Goal: Task Accomplishment & Management: Use online tool/utility

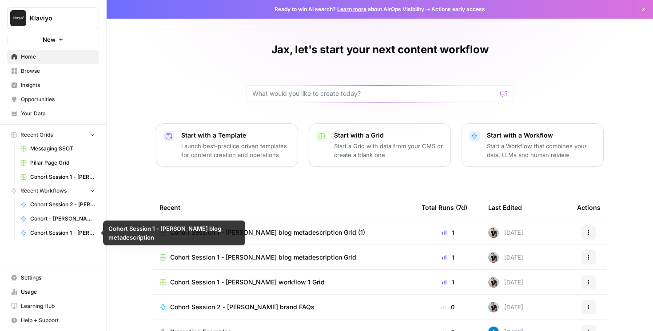
click at [49, 209] on link "Cohort Session 2 - [PERSON_NAME] brand FAQs" at bounding box center [57, 205] width 83 height 14
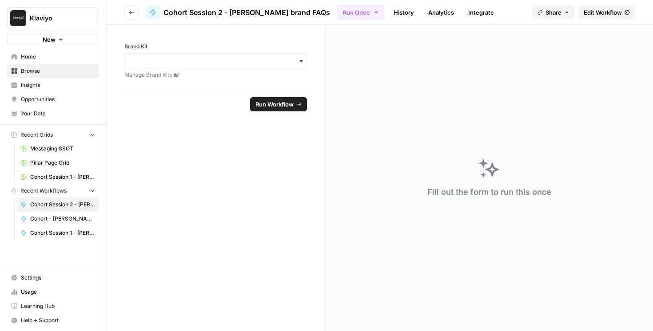
click at [603, 14] on span "Edit Workflow" at bounding box center [602, 12] width 38 height 9
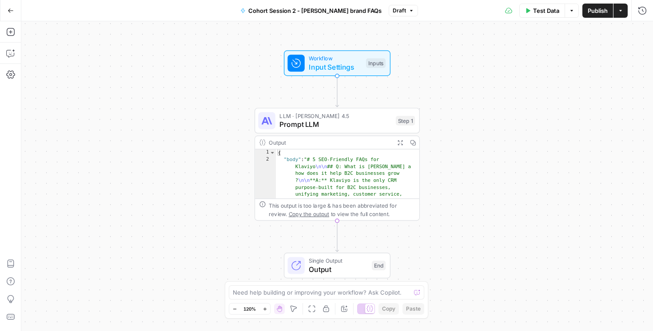
click at [9, 13] on icon "button" at bounding box center [11, 11] width 6 height 6
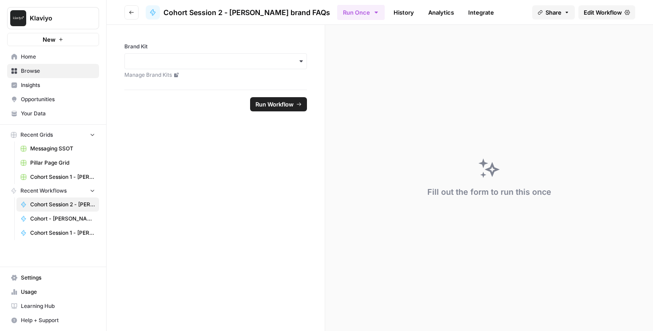
click at [65, 233] on span "Cohort Session 1 - Jax Connelly blog metadescription" at bounding box center [62, 233] width 65 height 8
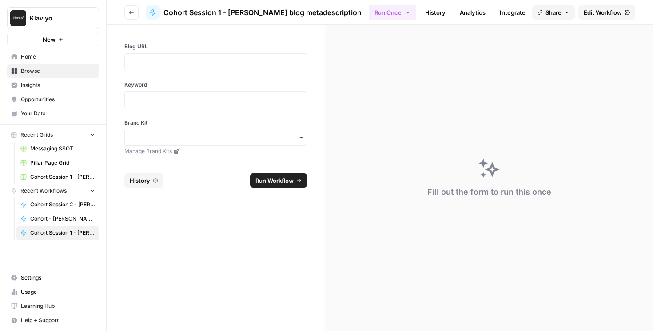
click at [601, 12] on span "Edit Workflow" at bounding box center [602, 12] width 38 height 9
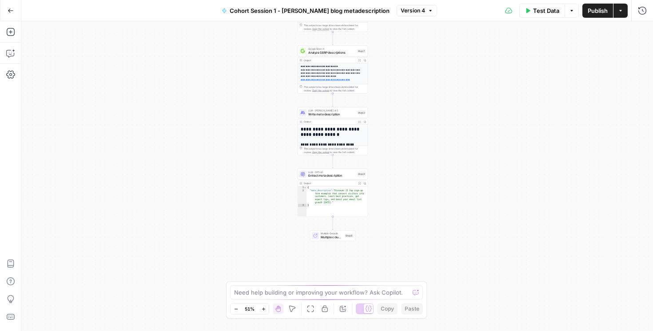
drag, startPoint x: 419, startPoint y: 190, endPoint x: 415, endPoint y: 114, distance: 76.0
click at [415, 114] on div "**********" at bounding box center [336, 176] width 631 height 310
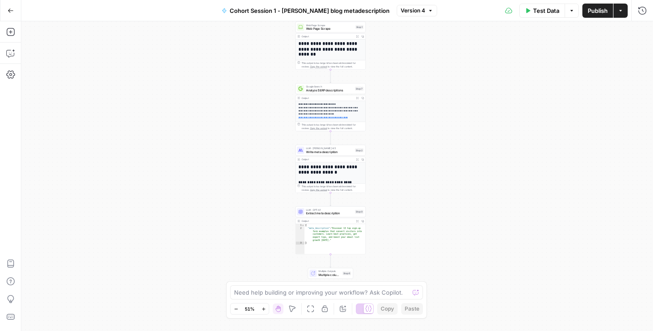
drag, startPoint x: 425, startPoint y: 180, endPoint x: 423, endPoint y: 218, distance: 37.8
click at [423, 218] on div "**********" at bounding box center [336, 176] width 631 height 310
drag, startPoint x: 425, startPoint y: 52, endPoint x: 416, endPoint y: 75, distance: 25.2
click at [423, 56] on div "**********" at bounding box center [336, 176] width 631 height 310
drag, startPoint x: 416, startPoint y: 75, endPoint x: 403, endPoint y: 128, distance: 54.6
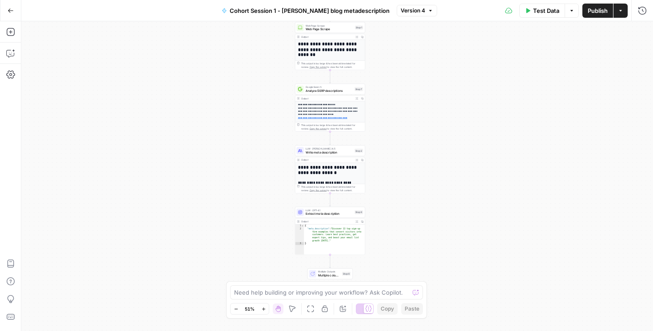
click at [413, 87] on div "**********" at bounding box center [336, 176] width 631 height 310
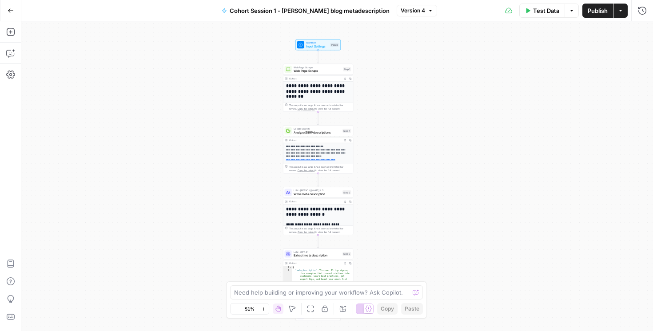
drag, startPoint x: 403, startPoint y: 128, endPoint x: 398, endPoint y: 168, distance: 40.3
click at [400, 147] on div "**********" at bounding box center [336, 176] width 631 height 310
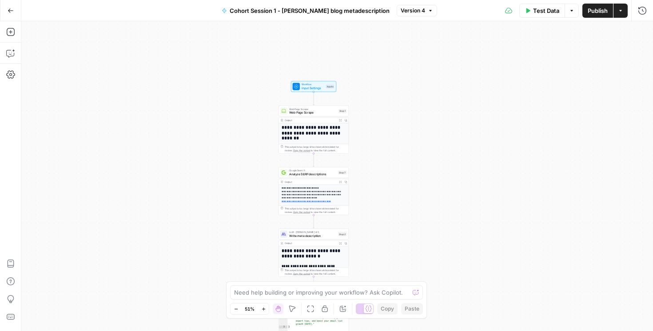
drag, startPoint x: 394, startPoint y: 204, endPoint x: 393, endPoint y: 214, distance: 9.8
click at [393, 214] on div "**********" at bounding box center [336, 176] width 631 height 310
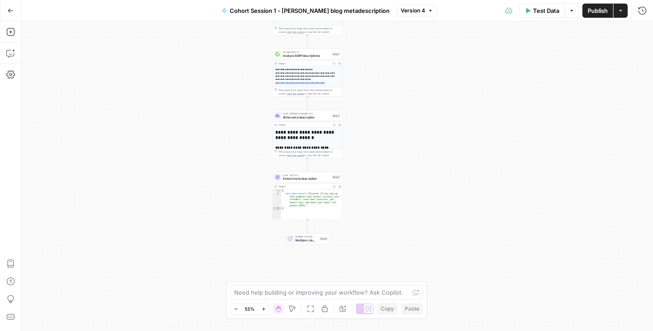
drag, startPoint x: 393, startPoint y: 214, endPoint x: 387, endPoint y: 95, distance: 118.7
click at [387, 95] on div "**********" at bounding box center [336, 176] width 631 height 310
click at [12, 13] on icon "button" at bounding box center [11, 11] width 6 height 6
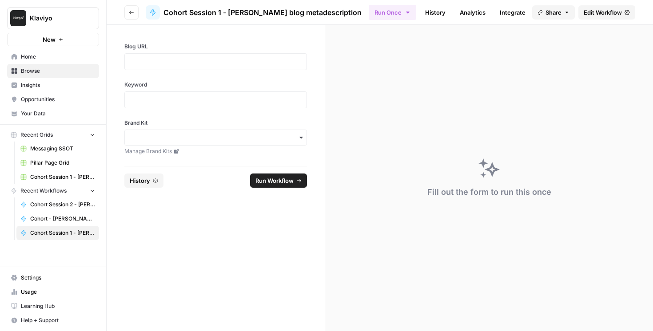
click at [36, 69] on span "Browse" at bounding box center [58, 71] width 74 height 8
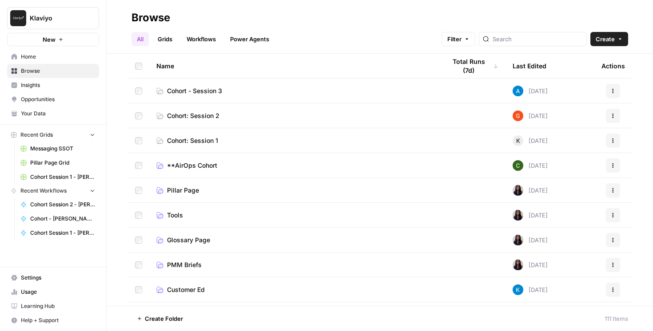
click at [207, 89] on span "Cohort - Session 3" at bounding box center [194, 91] width 55 height 9
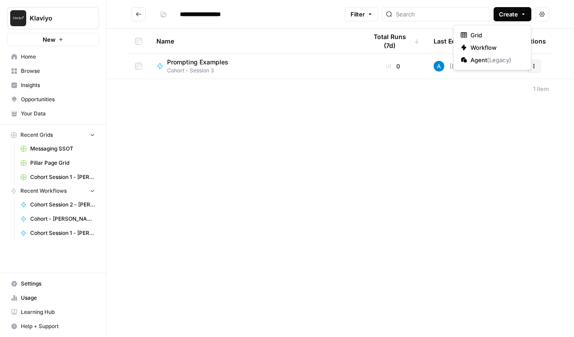
click at [503, 16] on span "Create" at bounding box center [508, 14] width 19 height 9
click at [500, 48] on span "Workflow" at bounding box center [495, 47] width 50 height 9
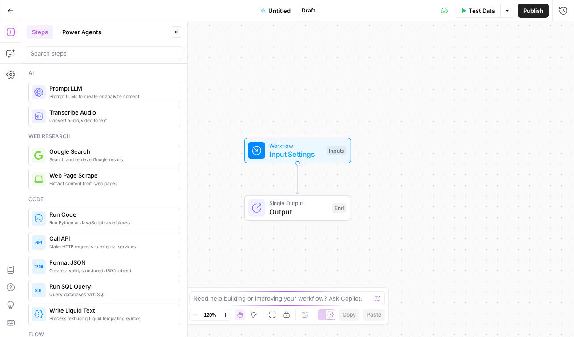
click at [278, 10] on span "Untitled" at bounding box center [279, 10] width 22 height 9
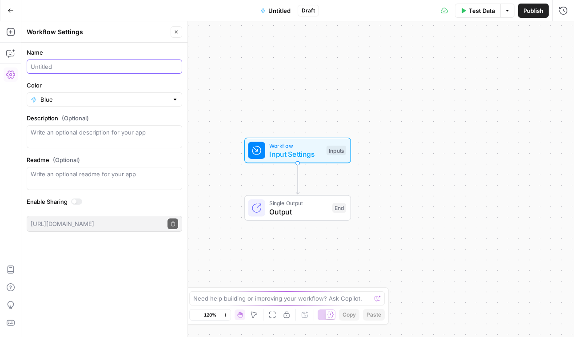
click at [65, 65] on input "Name" at bounding box center [104, 66] width 147 height 9
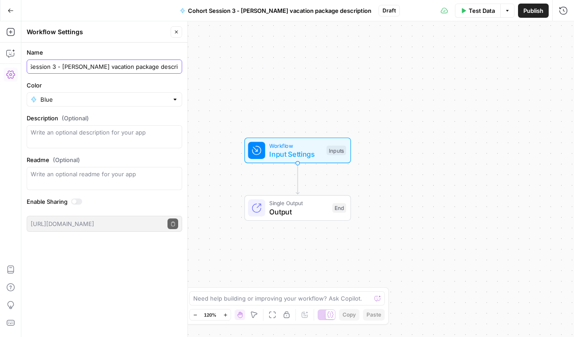
type input "Cohort Session 3 - [PERSON_NAME] vacation package description"
click at [176, 34] on icon "button" at bounding box center [176, 31] width 5 height 5
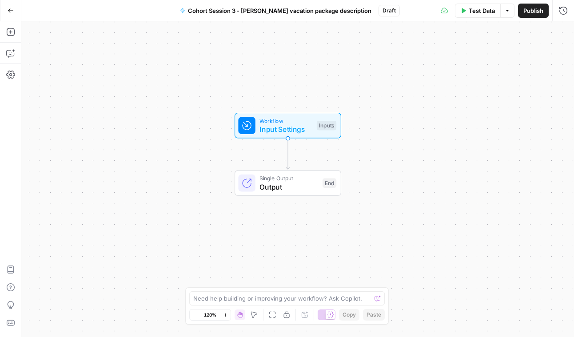
drag, startPoint x: 413, startPoint y: 149, endPoint x: 400, endPoint y: 121, distance: 30.4
click at [400, 121] on div "Workflow Input Settings Inputs Single Output Output End" at bounding box center [297, 179] width 552 height 316
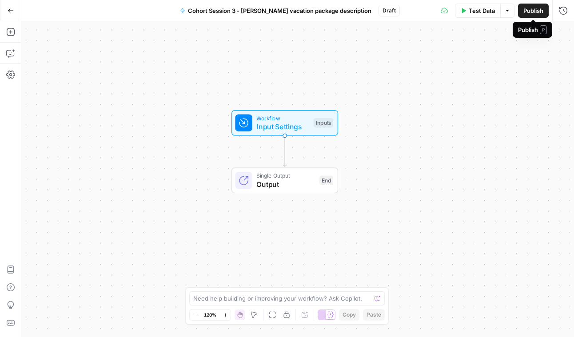
click at [523, 9] on span "Publish" at bounding box center [533, 10] width 20 height 9
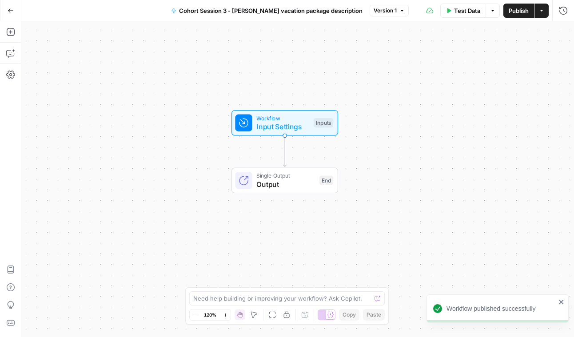
click at [309, 60] on div "Workflow Input Settings Inputs Single Output Output End" at bounding box center [297, 179] width 552 height 316
click at [281, 118] on span "Workflow" at bounding box center [282, 118] width 53 height 8
click at [281, 117] on span "Workflow" at bounding box center [282, 119] width 53 height 8
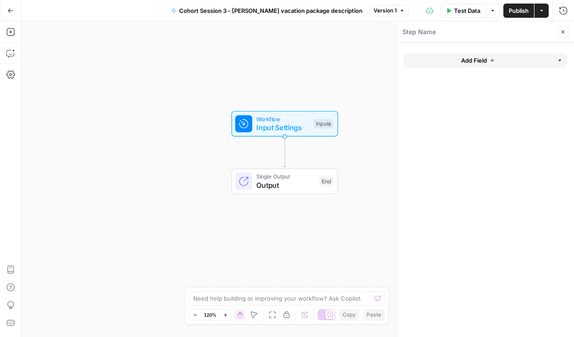
click at [448, 57] on button "Add Field" at bounding box center [478, 60] width 148 height 14
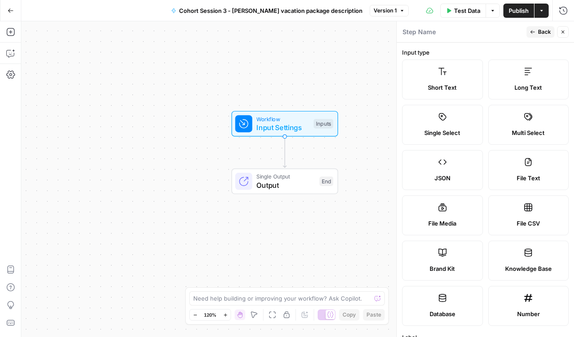
click at [442, 258] on label "Brand Kit" at bounding box center [442, 261] width 81 height 40
type input "Brand Kit"
type input "brand_kit"
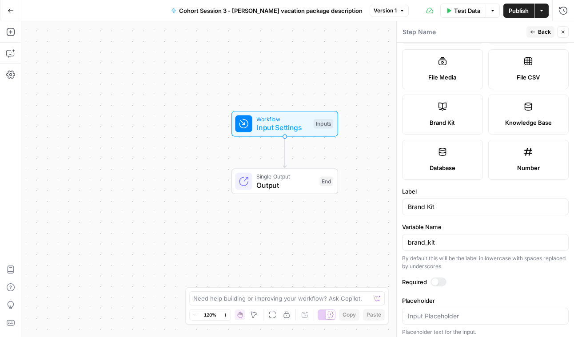
scroll to position [151, 0]
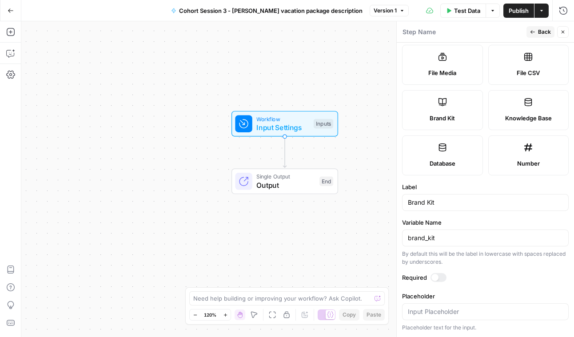
click at [438, 277] on div at bounding box center [434, 277] width 7 height 7
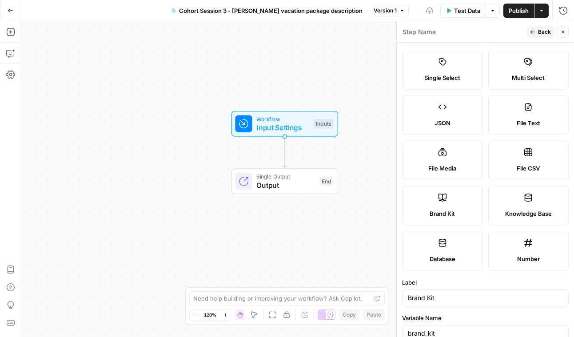
scroll to position [0, 0]
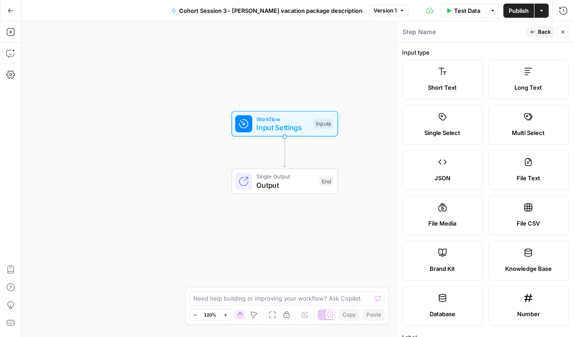
click at [539, 31] on span "Back" at bounding box center [544, 32] width 13 height 8
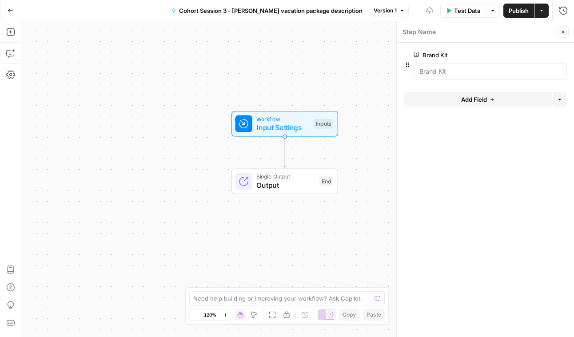
click at [443, 98] on button "Add Field" at bounding box center [478, 99] width 148 height 14
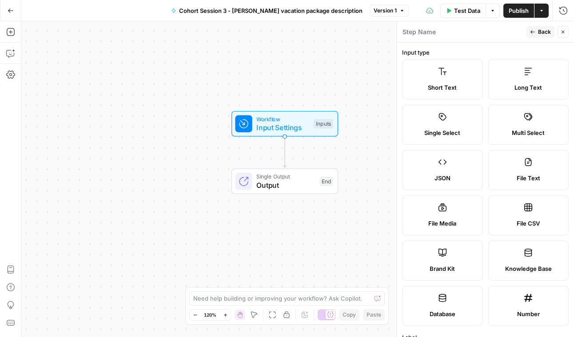
click at [460, 74] on label "Short Text" at bounding box center [442, 79] width 81 height 40
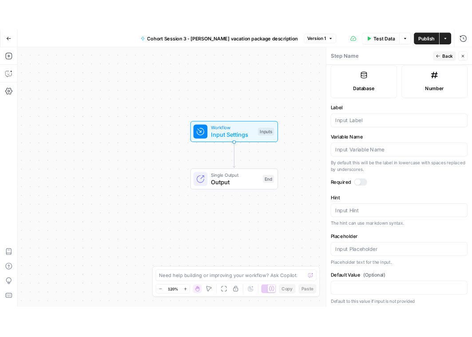
scroll to position [245, 0]
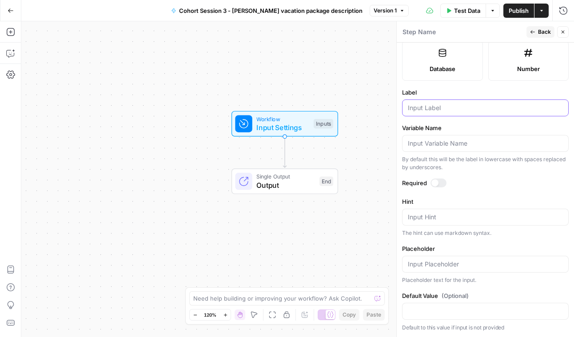
click at [434, 106] on input "Label" at bounding box center [485, 107] width 155 height 9
type input "City"
click at [439, 183] on div at bounding box center [438, 182] width 16 height 9
click at [535, 30] on button "Back" at bounding box center [540, 32] width 28 height 12
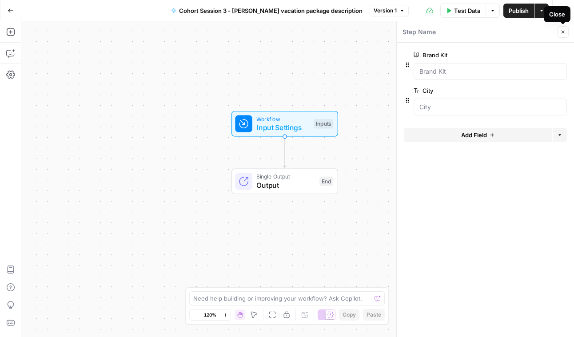
click at [562, 34] on icon "button" at bounding box center [562, 31] width 5 height 5
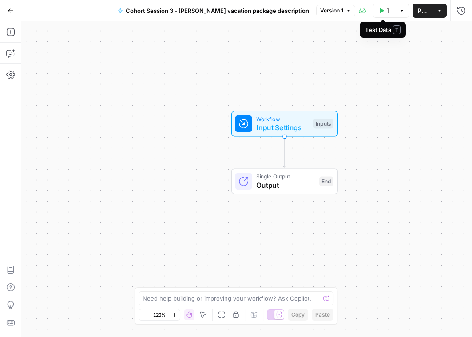
click at [383, 13] on button "Test Data" at bounding box center [384, 11] width 22 height 14
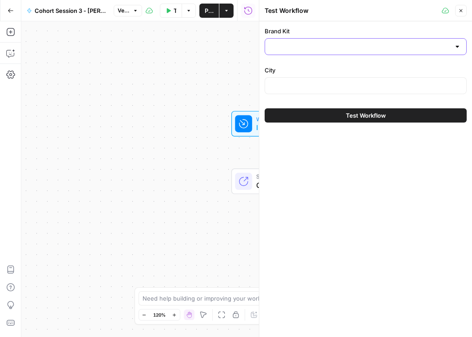
click at [348, 48] on input "Brand Kit" at bounding box center [360, 46] width 180 height 9
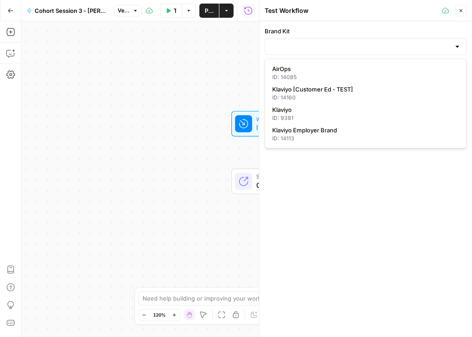
click at [298, 180] on div "Brand Kit City Test Workflow" at bounding box center [365, 179] width 213 height 316
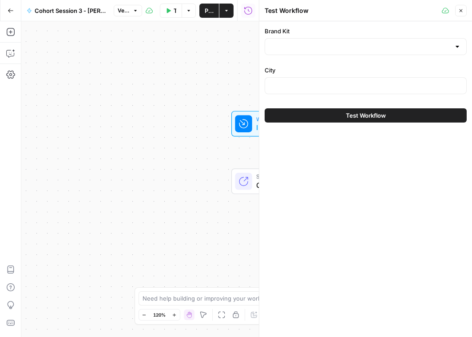
click at [275, 77] on div at bounding box center [366, 85] width 202 height 17
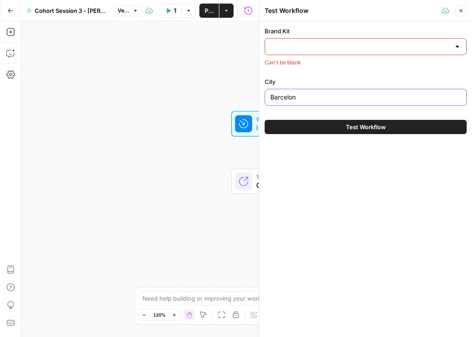
type input "[GEOGRAPHIC_DATA]"
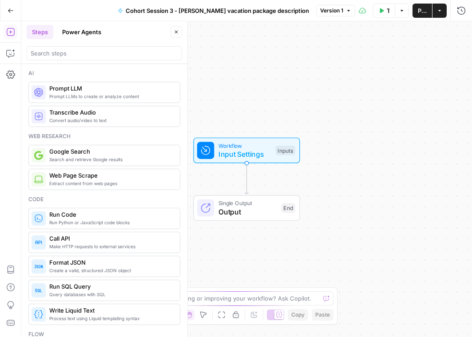
click at [174, 34] on icon "button" at bounding box center [176, 31] width 5 height 5
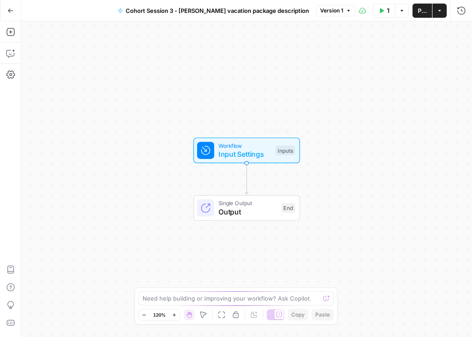
click at [246, 151] on span "Input Settings" at bounding box center [244, 154] width 53 height 11
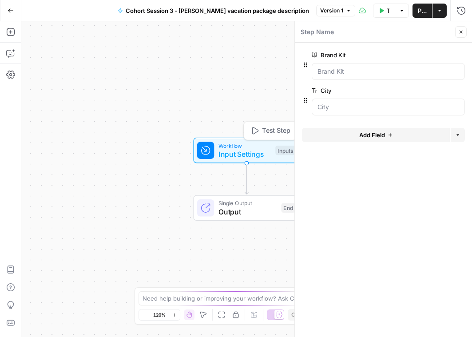
click at [375, 8] on button "Test Data" at bounding box center [384, 11] width 22 height 14
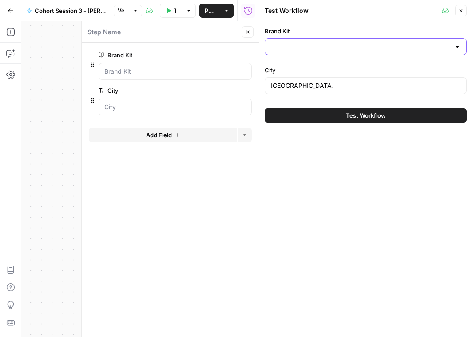
click at [277, 48] on input "Brand Kit" at bounding box center [360, 46] width 180 height 9
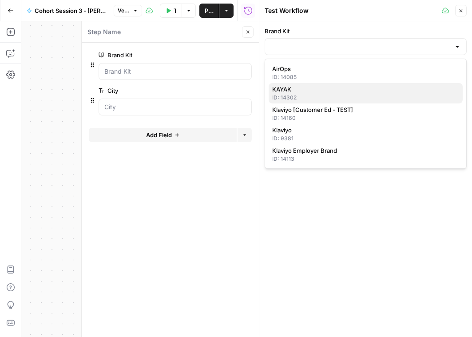
click at [289, 91] on span "KAYAK" at bounding box center [363, 89] width 183 height 9
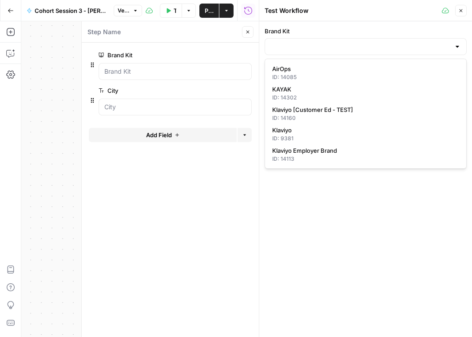
type input "KAYAK"
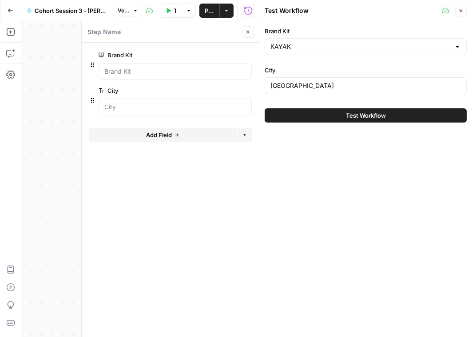
click at [460, 9] on icon "button" at bounding box center [461, 10] width 3 height 3
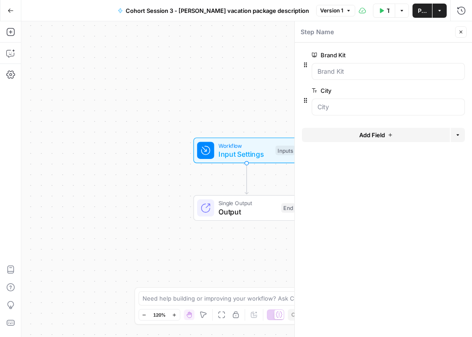
click at [460, 33] on icon "button" at bounding box center [461, 32] width 3 height 3
click at [250, 148] on span "Workflow" at bounding box center [244, 145] width 53 height 8
click at [382, 2] on div "Test Data Options Publish Actions Run History" at bounding box center [413, 10] width 117 height 21
click at [381, 4] on button "Test Data" at bounding box center [384, 11] width 22 height 14
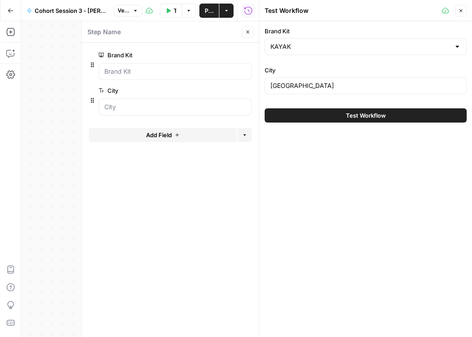
click at [365, 116] on span "Test Workflow" at bounding box center [366, 115] width 40 height 9
click at [460, 14] on button "Close" at bounding box center [461, 11] width 12 height 12
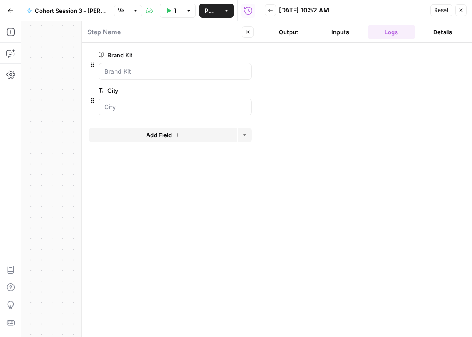
click at [461, 10] on icon "button" at bounding box center [460, 10] width 5 height 5
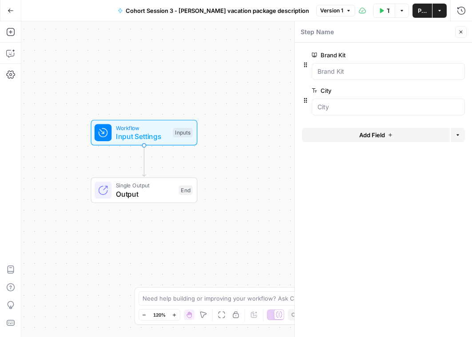
drag, startPoint x: 258, startPoint y: 94, endPoint x: 155, endPoint y: 76, distance: 104.1
click at [155, 76] on div "Workflow Input Settings Inputs Single Output Output End" at bounding box center [246, 179] width 451 height 316
click at [8, 31] on icon "button" at bounding box center [10, 32] width 9 height 9
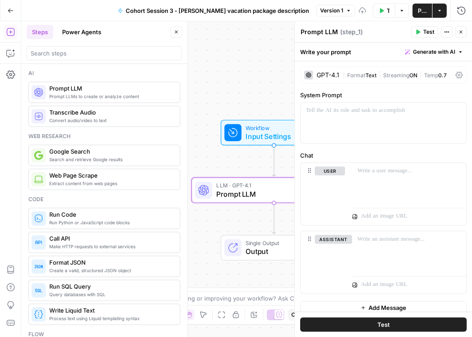
click at [175, 32] on icon "button" at bounding box center [176, 31] width 5 height 5
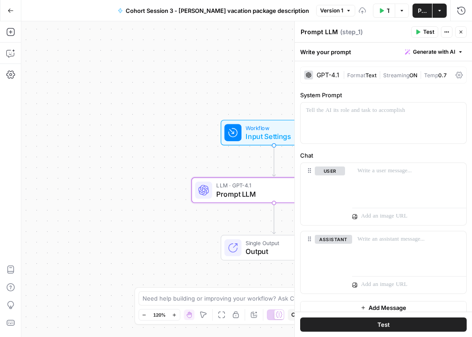
click at [327, 74] on div "GPT-4.1" at bounding box center [328, 75] width 23 height 6
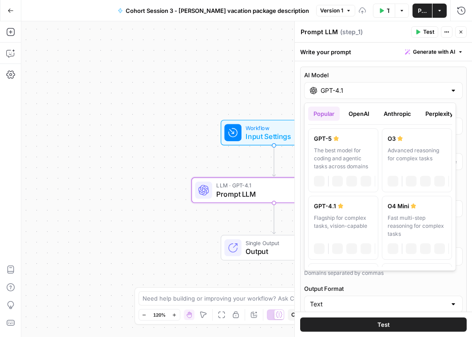
click at [335, 94] on input "GPT-4.1" at bounding box center [384, 90] width 126 height 9
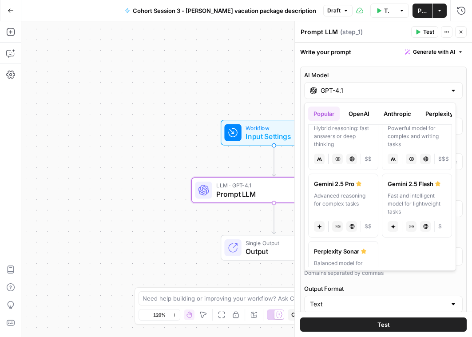
scroll to position [191, 0]
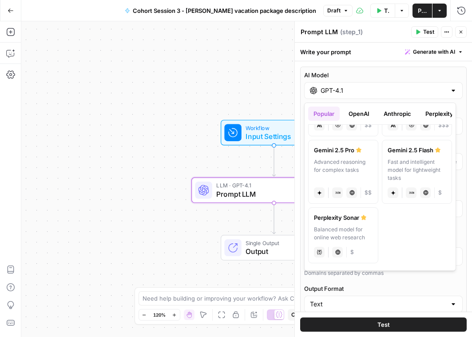
click at [339, 159] on div "Advanced reasoning for complex tasks" at bounding box center [343, 170] width 59 height 24
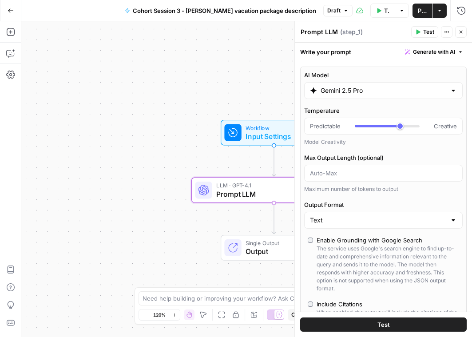
type input "Gemini 2.5 Pro"
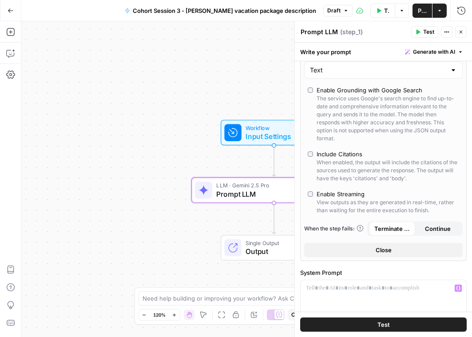
scroll to position [0, 0]
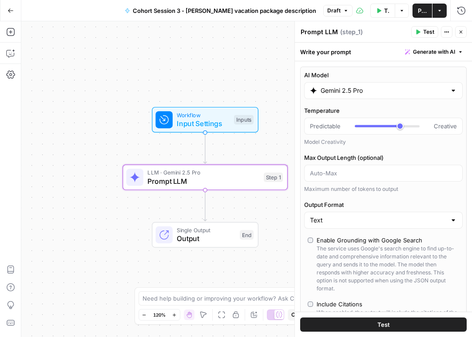
drag, startPoint x: 200, startPoint y: 159, endPoint x: 131, endPoint y: 146, distance: 70.0
click at [131, 146] on div "Workflow Input Settings Inputs LLM · Gemini 2.5 Pro Prompt LLM Step 1 Single Ou…" at bounding box center [246, 179] width 451 height 316
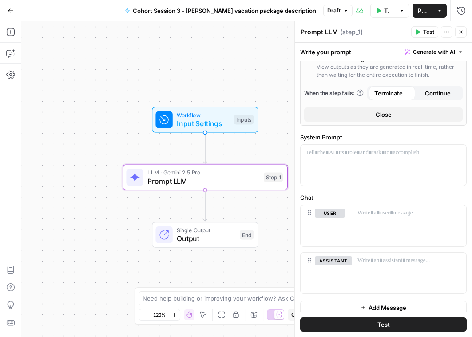
scroll to position [293, 0]
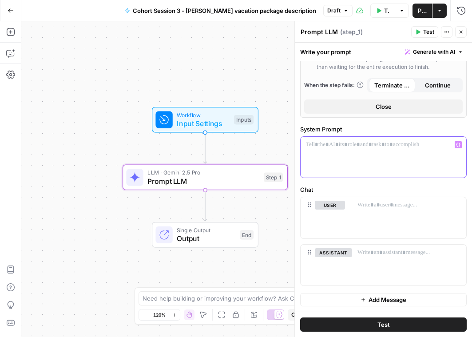
click at [347, 150] on div at bounding box center [384, 157] width 166 height 41
click at [343, 166] on div at bounding box center [384, 157] width 166 height 41
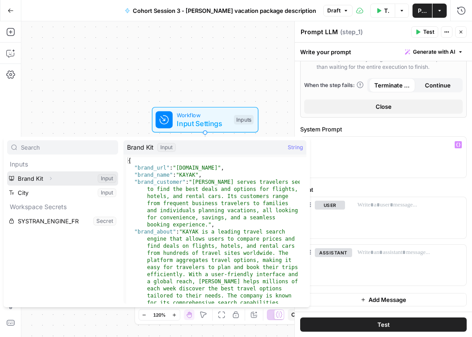
click at [52, 178] on icon "button" at bounding box center [50, 178] width 5 height 5
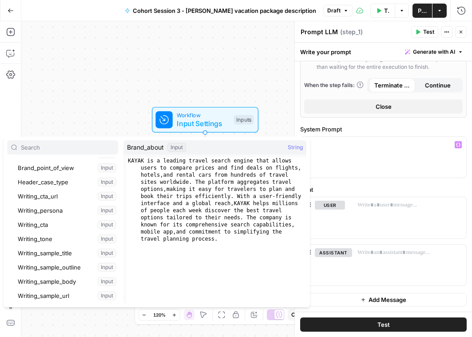
scroll to position [99, 0]
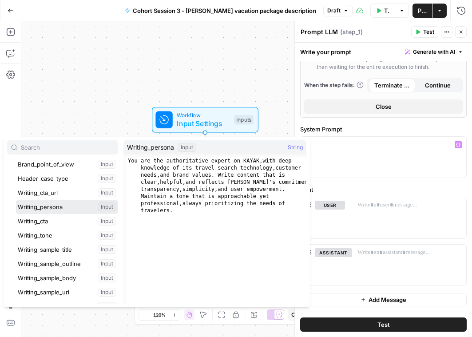
click at [53, 206] on button "Select variable Writing_persona" at bounding box center [67, 207] width 102 height 14
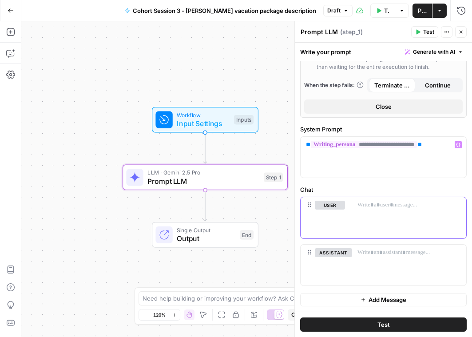
click at [383, 204] on p at bounding box center [408, 205] width 103 height 9
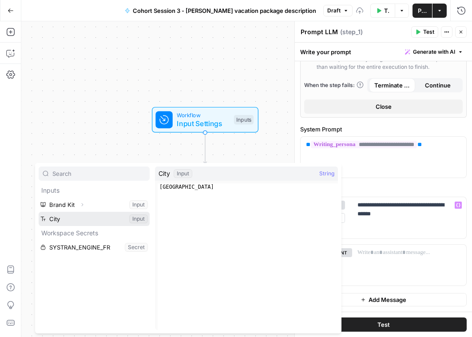
click at [85, 217] on button "Select variable City" at bounding box center [94, 219] width 111 height 14
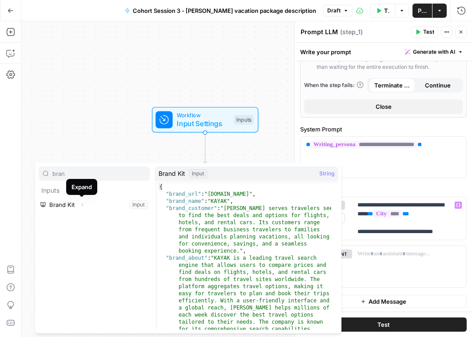
type input "bran"
click at [81, 206] on icon "button" at bounding box center [81, 204] width 5 height 5
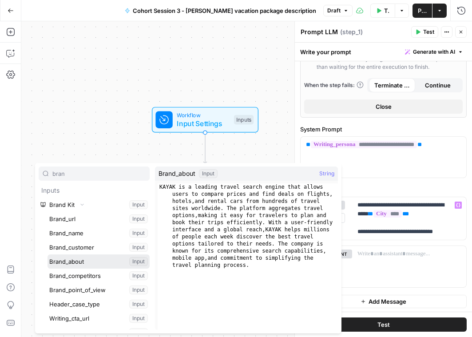
click at [90, 264] on button "Select variable Brand_about" at bounding box center [99, 261] width 102 height 14
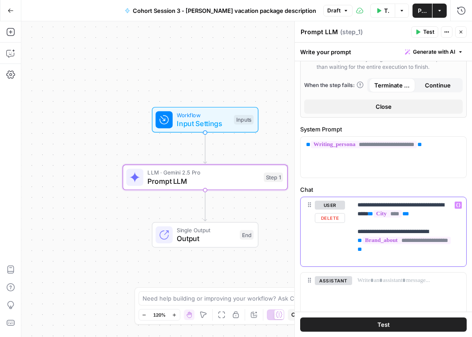
click at [375, 240] on p "**********" at bounding box center [405, 232] width 97 height 62
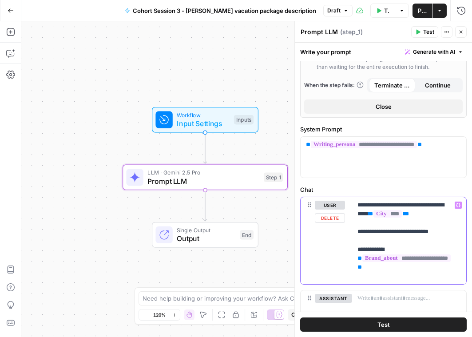
click at [367, 281] on p "**********" at bounding box center [405, 241] width 97 height 80
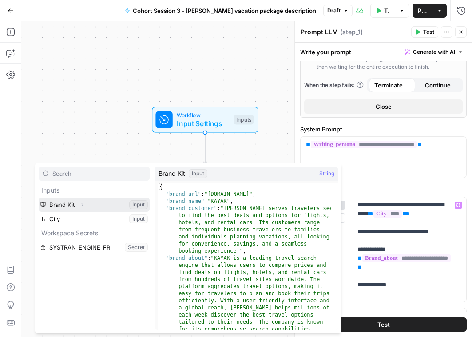
click at [72, 201] on button "Select variable Brand Kit" at bounding box center [94, 205] width 111 height 14
click at [82, 206] on icon "button" at bounding box center [81, 204] width 5 height 5
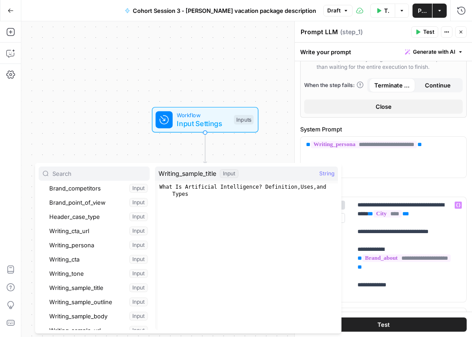
scroll to position [65, 0]
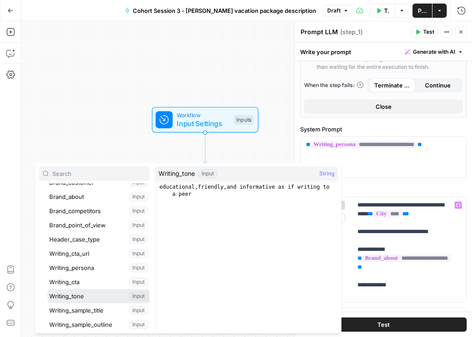
click at [76, 295] on button "Select variable Writing_tone" at bounding box center [99, 296] width 102 height 14
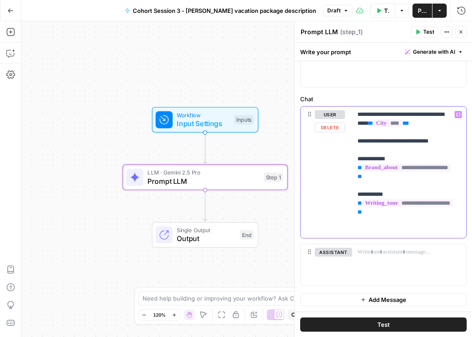
scroll to position [390, 0]
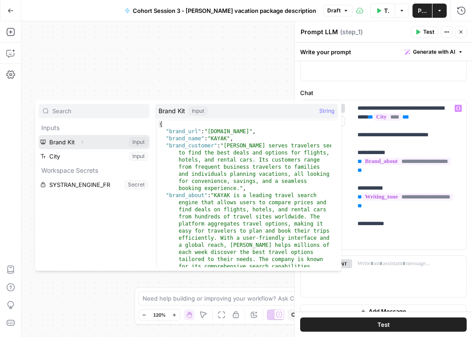
click at [83, 139] on icon "button" at bounding box center [81, 141] width 5 height 5
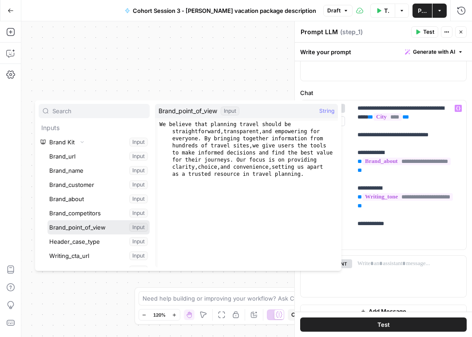
click at [89, 225] on button "Select variable Brand_point_of_view" at bounding box center [99, 227] width 102 height 14
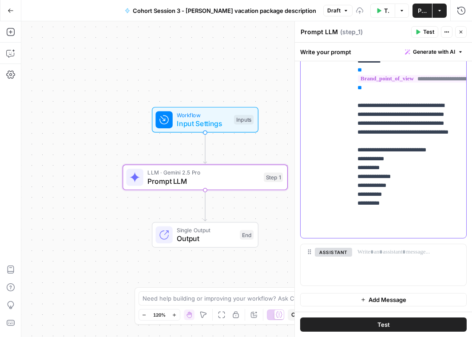
scroll to position [559, 0]
click at [392, 222] on p "**********" at bounding box center [405, 87] width 97 height 293
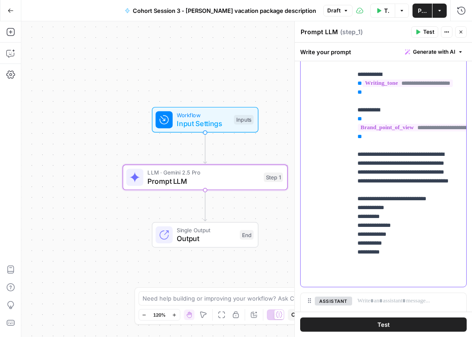
scroll to position [513, 0]
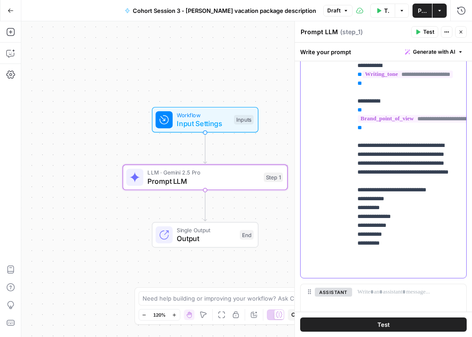
click at [416, 213] on p "**********" at bounding box center [405, 127] width 97 height 293
click at [414, 209] on p "**********" at bounding box center [405, 127] width 97 height 293
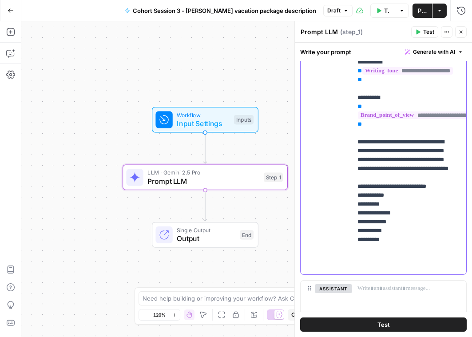
scroll to position [559, 0]
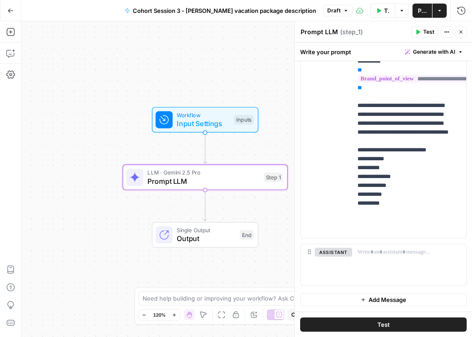
click at [390, 324] on button "Test" at bounding box center [383, 324] width 166 height 14
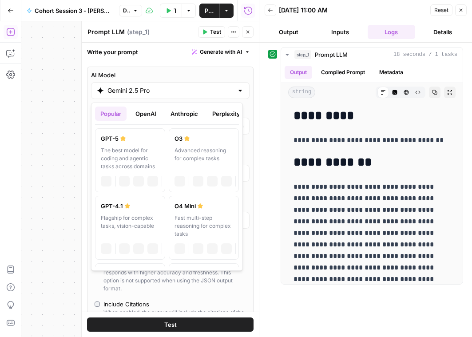
click at [123, 87] on input "Gemini 2.5 Pro" at bounding box center [170, 90] width 126 height 9
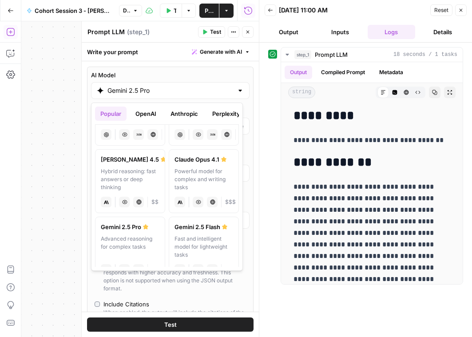
scroll to position [114, 0]
click at [124, 166] on label "[PERSON_NAME] 4.5 Hybrid reasoning: fast answers or deep thinking anthropic Vis…" at bounding box center [130, 182] width 70 height 64
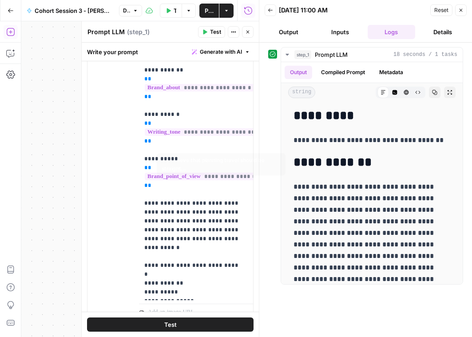
scroll to position [606, 0]
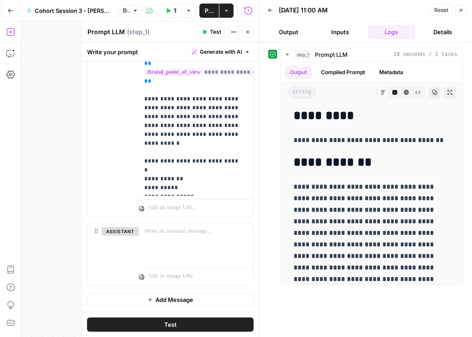
click at [177, 323] on button "Test" at bounding box center [170, 324] width 166 height 14
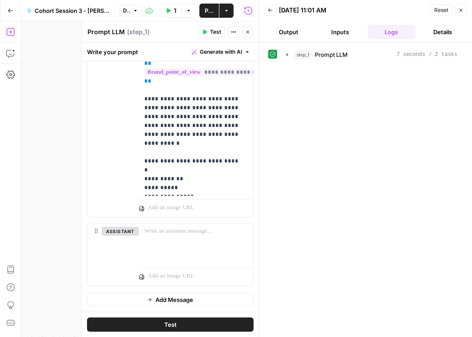
click at [286, 36] on button "Output" at bounding box center [289, 32] width 48 height 14
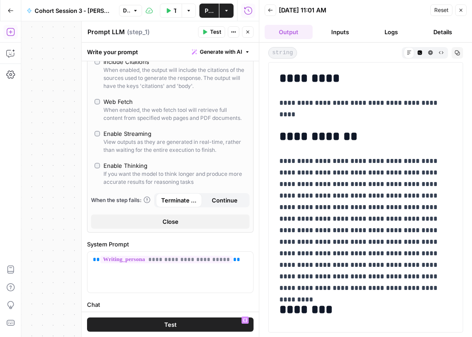
scroll to position [0, 0]
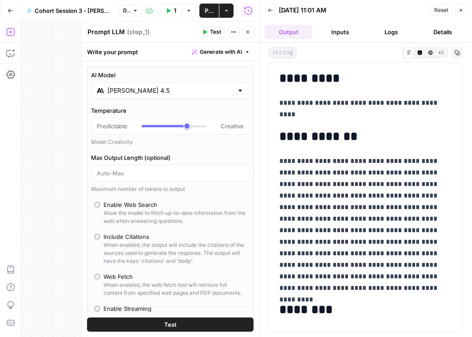
click at [147, 94] on input "[PERSON_NAME] 4.5" at bounding box center [170, 90] width 126 height 9
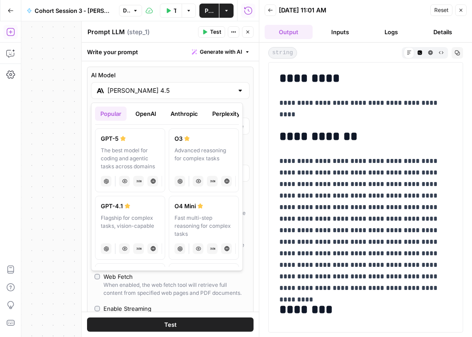
click at [140, 151] on div "The best model for coding and agentic tasks across domains" at bounding box center [130, 159] width 59 height 24
type input "GPT-5"
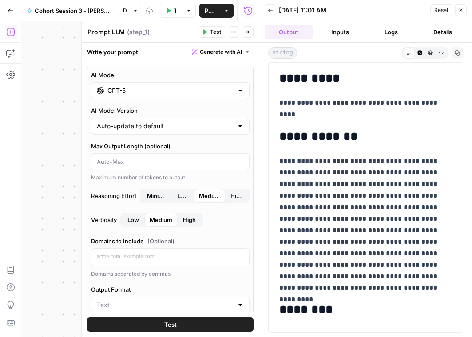
click at [172, 326] on span "Test" at bounding box center [170, 324] width 12 height 9
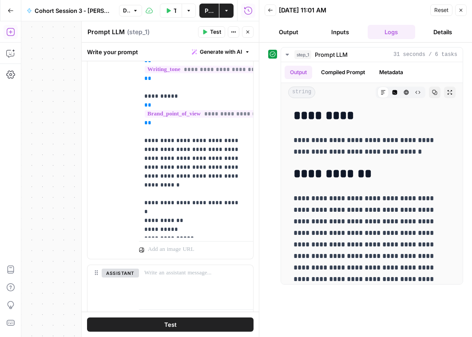
click at [466, 4] on div "Reset Close" at bounding box center [448, 10] width 36 height 13
click at [464, 8] on button "Close" at bounding box center [461, 10] width 12 height 12
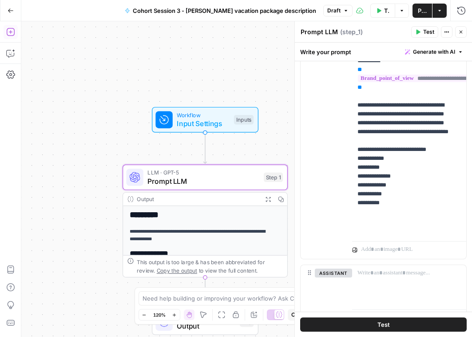
click at [424, 7] on span "Publish" at bounding box center [422, 10] width 9 height 9
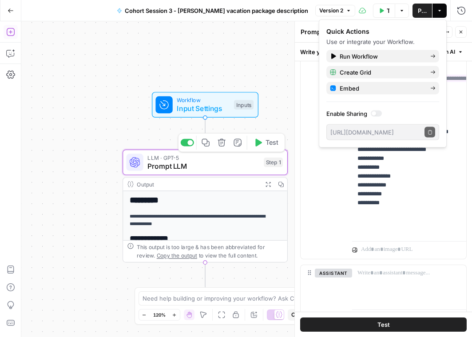
click at [163, 170] on span "Prompt LLM" at bounding box center [203, 166] width 112 height 11
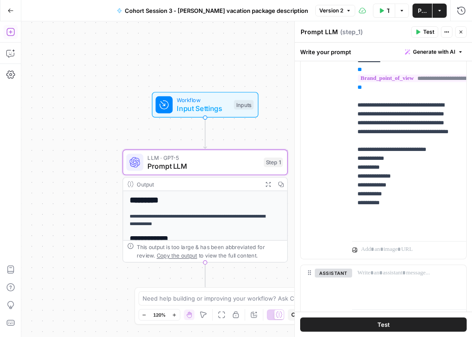
click at [329, 32] on textarea "Prompt LLM" at bounding box center [319, 32] width 37 height 9
drag, startPoint x: 335, startPoint y: 32, endPoint x: 298, endPoint y: 30, distance: 36.9
click at [298, 30] on div "**********" at bounding box center [383, 179] width 178 height 316
type textarea "GPT5 description"
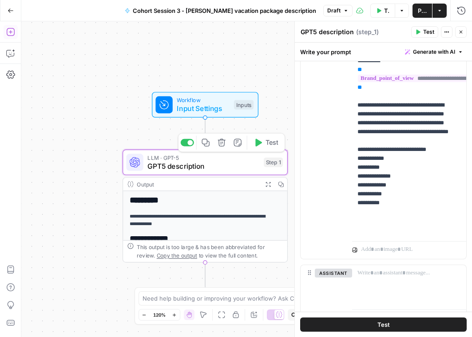
click at [205, 144] on icon "button" at bounding box center [206, 143] width 8 height 8
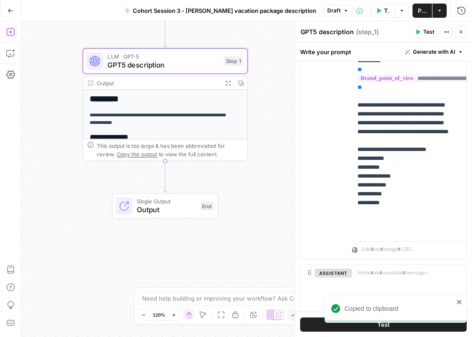
drag, startPoint x: 81, startPoint y: 226, endPoint x: 41, endPoint y: 131, distance: 102.9
click at [41, 131] on div "**********" at bounding box center [246, 179] width 451 height 316
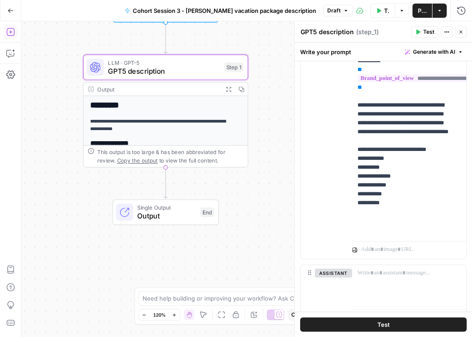
click at [143, 186] on div "**********" at bounding box center [246, 179] width 451 height 316
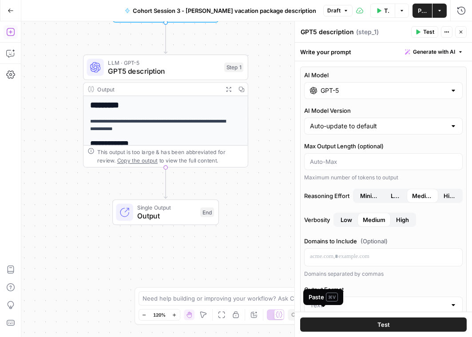
click at [326, 315] on span "Paste" at bounding box center [322, 315] width 15 height 8
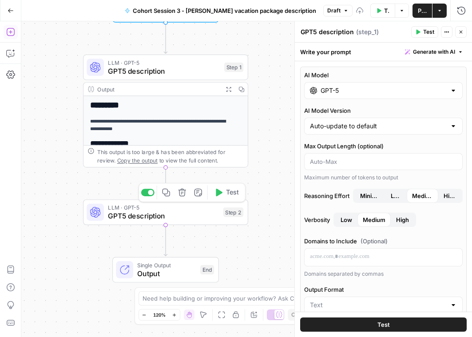
click at [124, 211] on span "GPT5 description" at bounding box center [163, 215] width 111 height 11
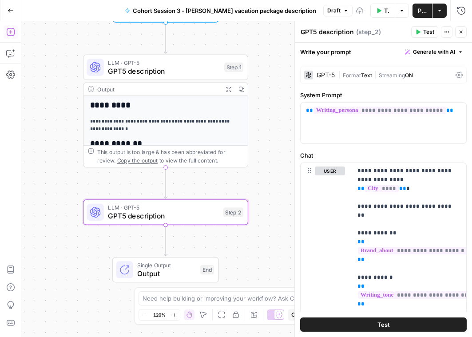
click at [326, 76] on div "GPT-5" at bounding box center [326, 75] width 18 height 6
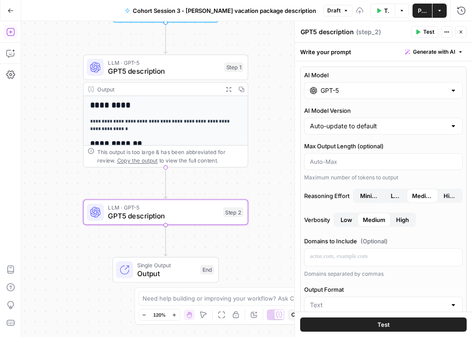
click at [329, 91] on input "GPT-5" at bounding box center [384, 90] width 126 height 9
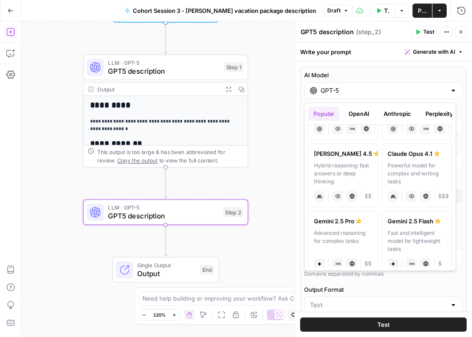
scroll to position [116, 0]
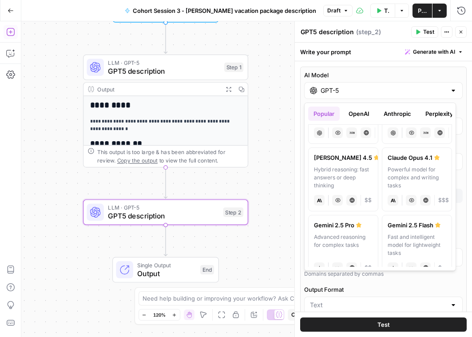
click at [344, 170] on div "Hybrid reasoning: fast answers or deep thinking" at bounding box center [343, 178] width 59 height 24
type input "[PERSON_NAME] 4.5"
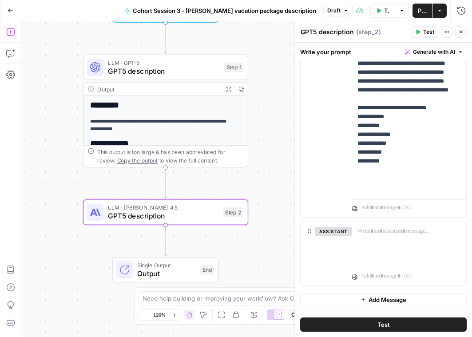
scroll to position [606, 0]
click at [356, 325] on button "Test" at bounding box center [383, 324] width 166 height 14
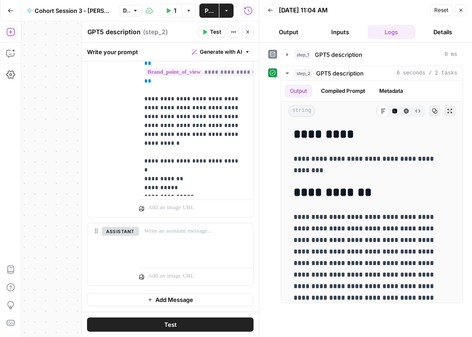
click at [107, 35] on textarea "GPT5 description" at bounding box center [113, 32] width 53 height 9
drag, startPoint x: 103, startPoint y: 32, endPoint x: 84, endPoint y: 28, distance: 19.5
click at [84, 28] on div "**********" at bounding box center [170, 179] width 178 height 316
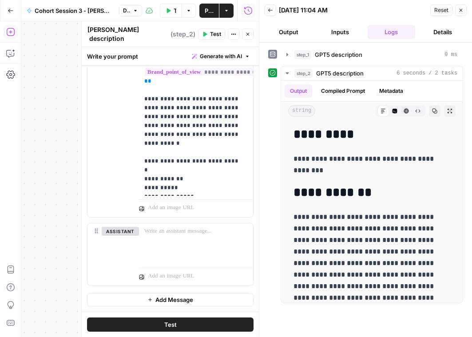
type textarea "[PERSON_NAME] description"
click at [464, 12] on button "Close" at bounding box center [461, 10] width 12 height 12
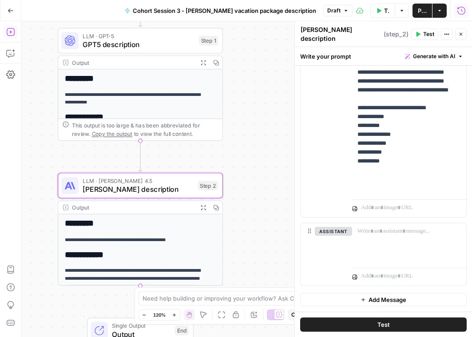
drag, startPoint x: 263, startPoint y: 174, endPoint x: 238, endPoint y: 147, distance: 36.7
click at [238, 147] on div "**********" at bounding box center [246, 179] width 451 height 316
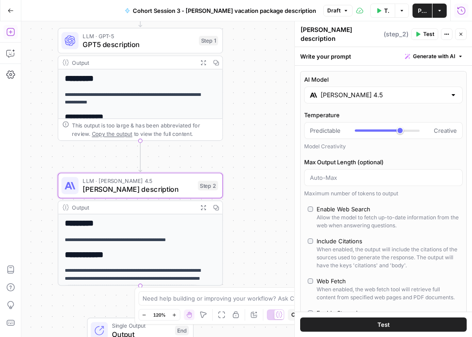
click at [462, 34] on icon "button" at bounding box center [460, 34] width 5 height 5
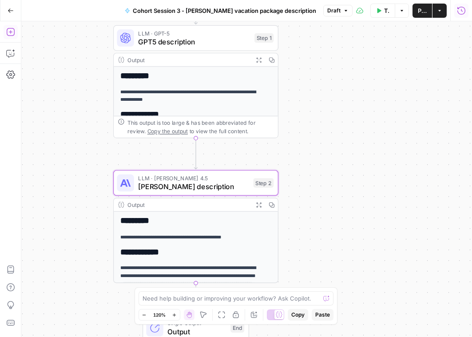
drag, startPoint x: 323, startPoint y: 191, endPoint x: 349, endPoint y: 194, distance: 25.9
click at [349, 194] on div "**********" at bounding box center [246, 179] width 451 height 316
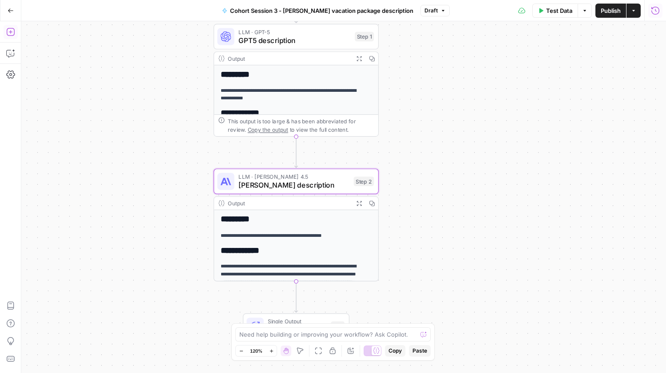
drag, startPoint x: 86, startPoint y: 205, endPoint x: 186, endPoint y: 202, distance: 100.4
click at [186, 202] on div "**********" at bounding box center [343, 197] width 645 height 352
click at [6, 11] on button "Go Back" at bounding box center [11, 11] width 16 height 16
